Goal: Information Seeking & Learning: Learn about a topic

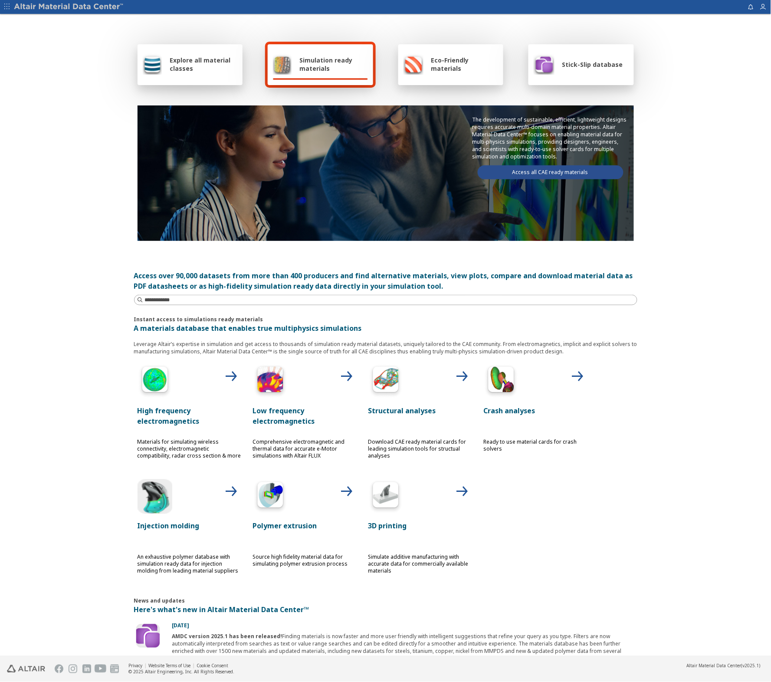
click at [195, 67] on span "Explore all material classes" at bounding box center [204, 64] width 68 height 16
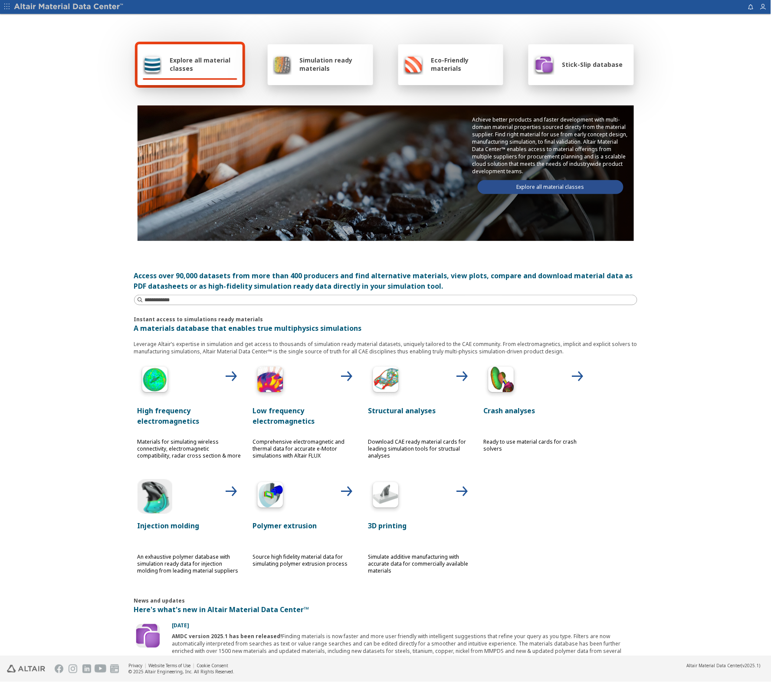
click at [504, 187] on link "Explore all material classes" at bounding box center [551, 187] width 146 height 14
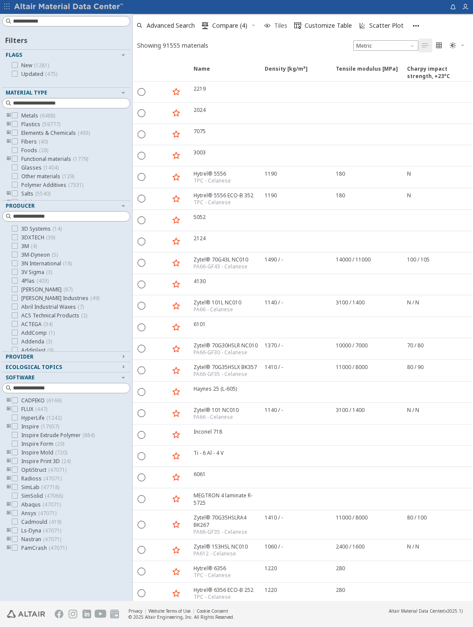
click at [279, 25] on span "Tiles" at bounding box center [280, 26] width 13 height 6
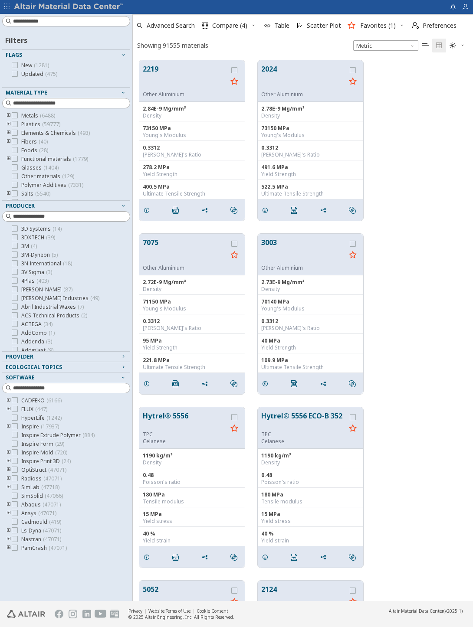
scroll to position [541, 332]
click at [62, 216] on input at bounding box center [71, 216] width 117 height 9
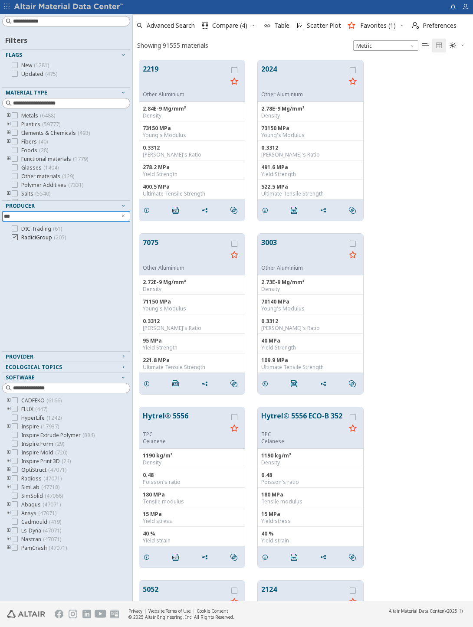
type input "***"
click at [16, 237] on icon at bounding box center [15, 237] width 6 height 6
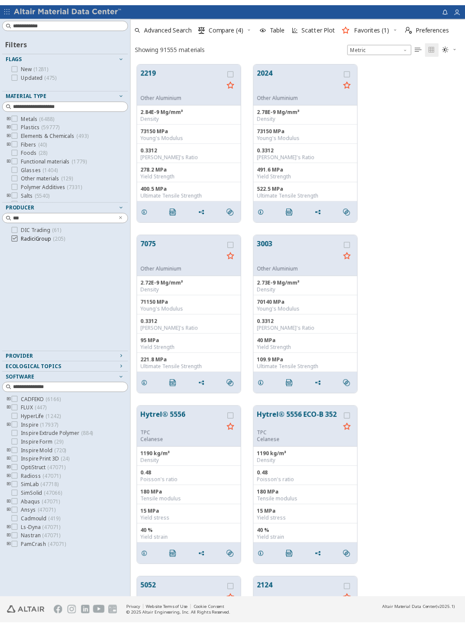
scroll to position [540, 332]
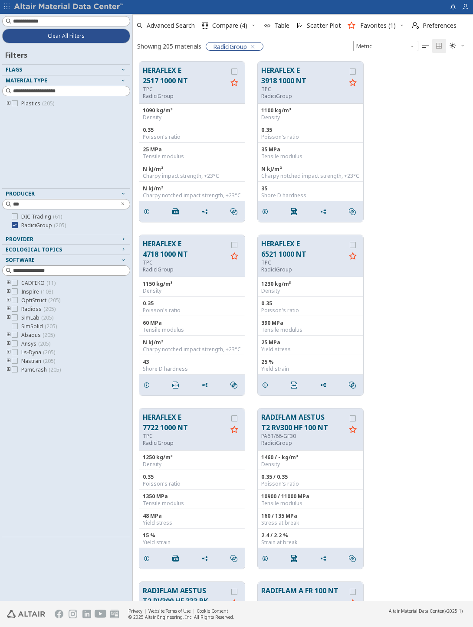
drag, startPoint x: 51, startPoint y: 337, endPoint x: 55, endPoint y: 233, distance: 103.8
click at [55, 233] on div "Filters Flags Material Type Plastics ( 205 ) Producer *** DIC Trading ( 61 ) Ra…" at bounding box center [66, 290] width 128 height 494
click at [125, 249] on icon "button" at bounding box center [123, 249] width 7 height 7
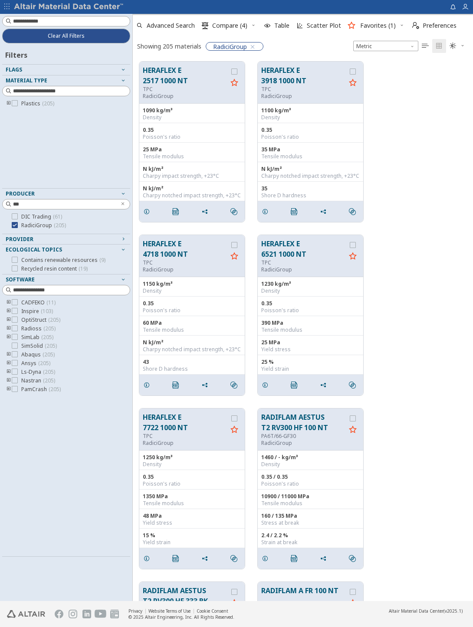
click at [7, 103] on icon "toogle group" at bounding box center [9, 103] width 6 height 7
click at [22, 112] on icon "toogle group" at bounding box center [22, 112] width 6 height 7
click at [127, 71] on button "Flags" at bounding box center [66, 70] width 128 height 10
click at [127, 70] on button "Flags" at bounding box center [66, 70] width 128 height 10
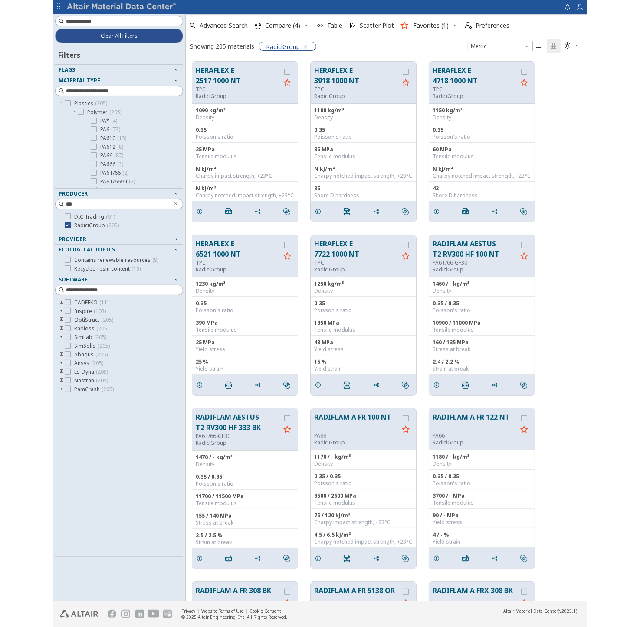
scroll to position [0, 0]
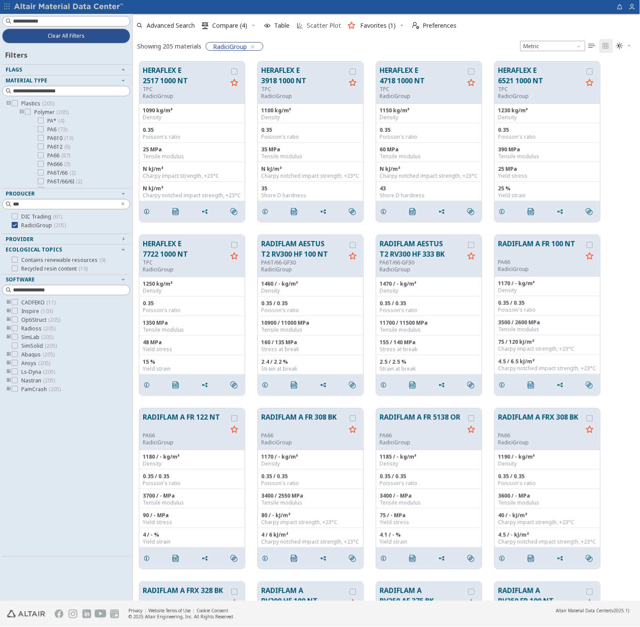
click at [317, 28] on span "Scatter Plot" at bounding box center [324, 26] width 34 height 6
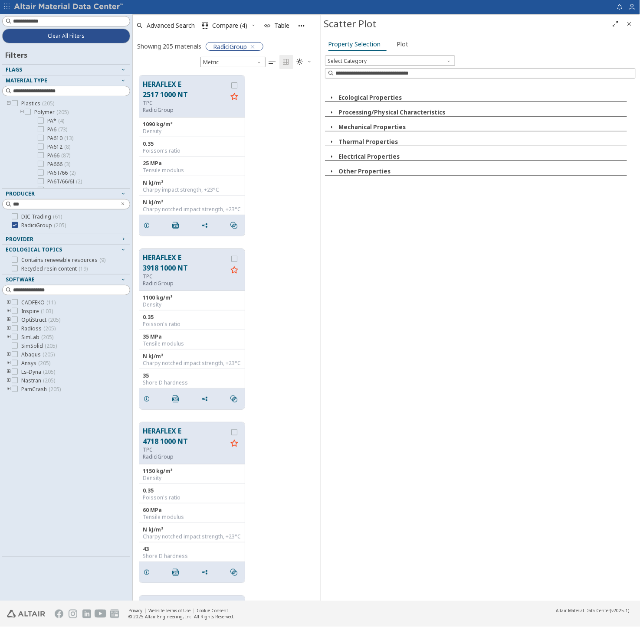
click at [335, 112] on icon "button" at bounding box center [331, 112] width 7 height 7
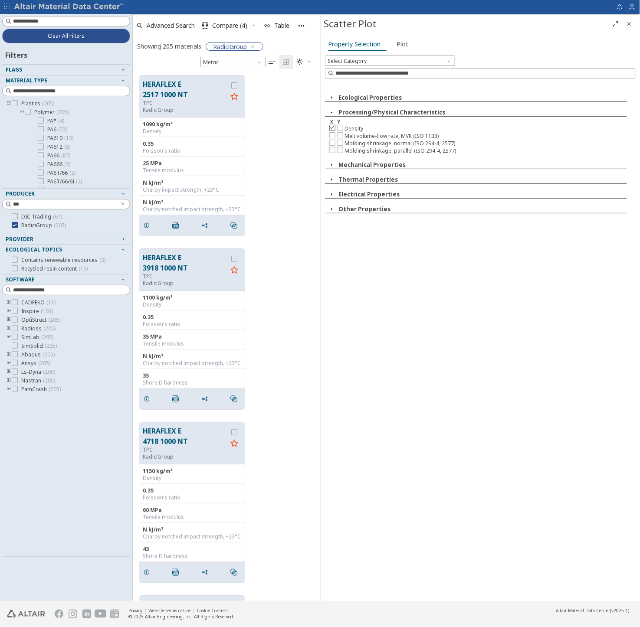
click at [333, 128] on icon at bounding box center [332, 128] width 6 height 6
click at [332, 167] on icon "button" at bounding box center [331, 164] width 7 height 7
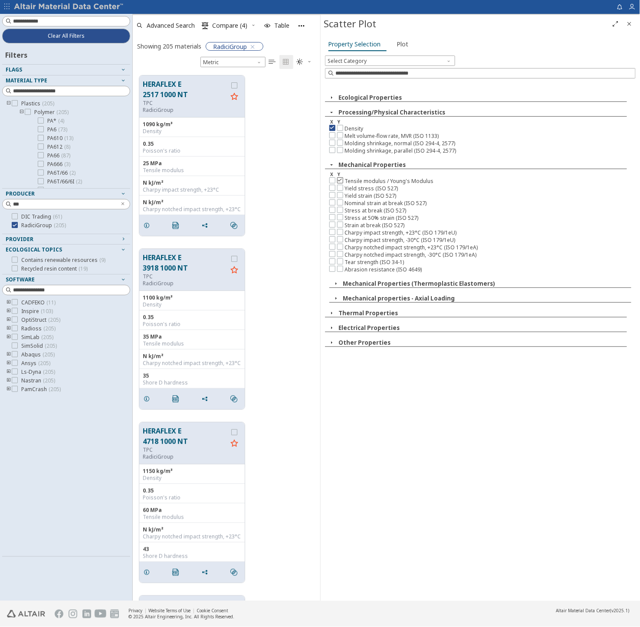
click at [340, 183] on icon at bounding box center [340, 180] width 6 height 6
click at [397, 43] on span "Plot" at bounding box center [403, 44] width 12 height 14
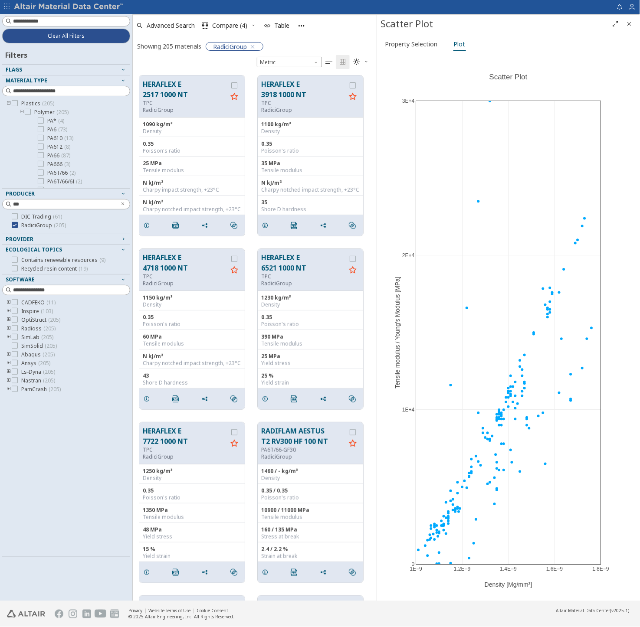
drag, startPoint x: 320, startPoint y: 238, endPoint x: 377, endPoint y: 240, distance: 56.9
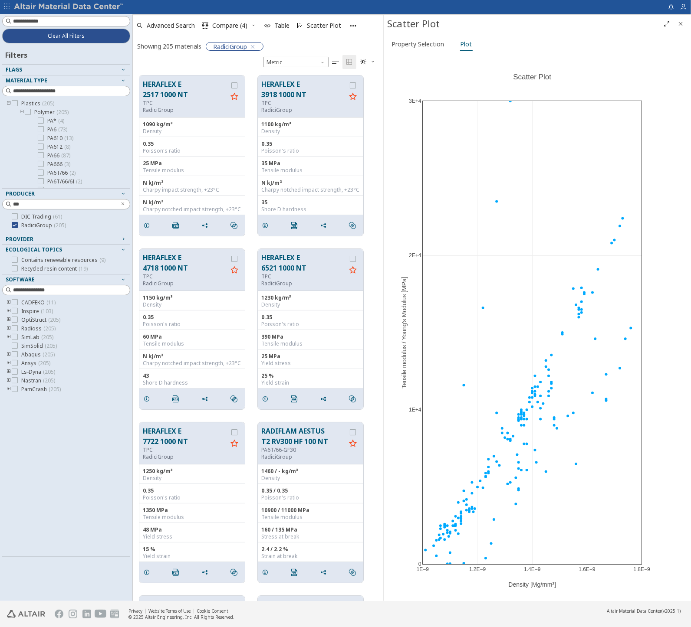
drag, startPoint x: 427, startPoint y: 268, endPoint x: 383, endPoint y: 269, distance: 44.3
